Goal: Navigation & Orientation: Go to known website

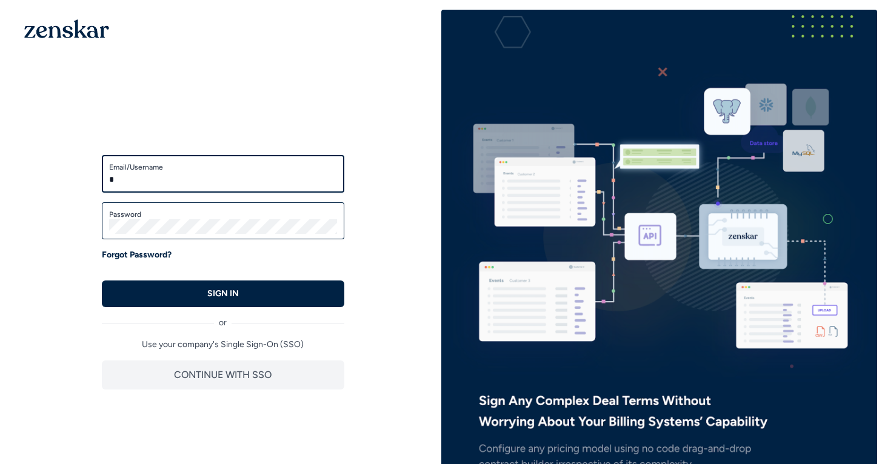
type input "**********"
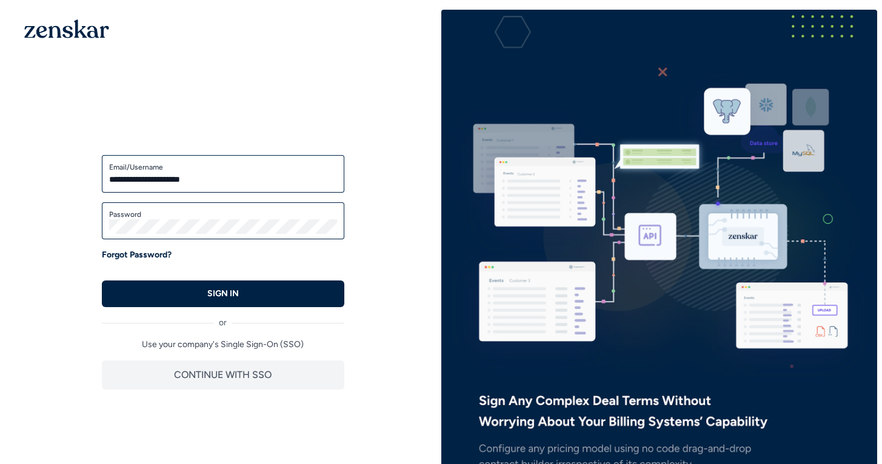
click at [102, 281] on button "SIGN IN" at bounding box center [223, 294] width 242 height 27
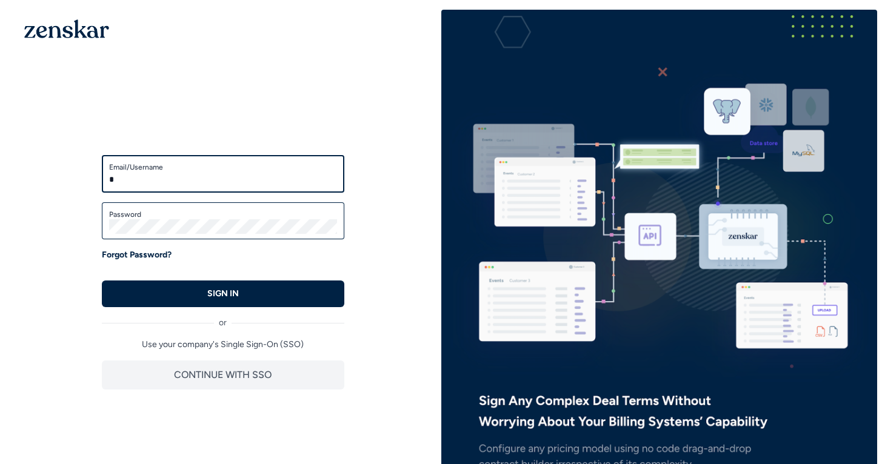
type input "**********"
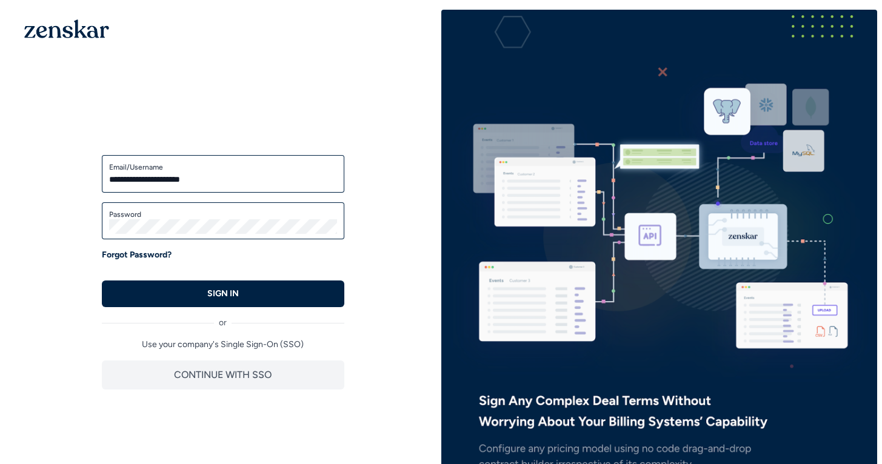
click at [102, 281] on button "SIGN IN" at bounding box center [223, 294] width 242 height 27
